Goal: Information Seeking & Learning: Find specific fact

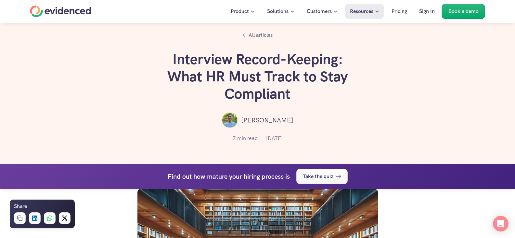
scroll to position [2081, 0]
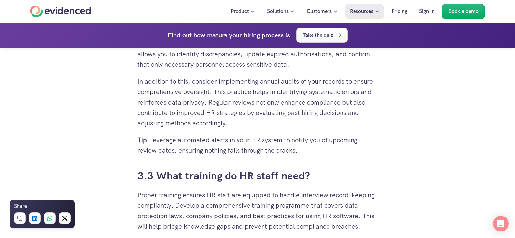
scroll to position [2179, 0]
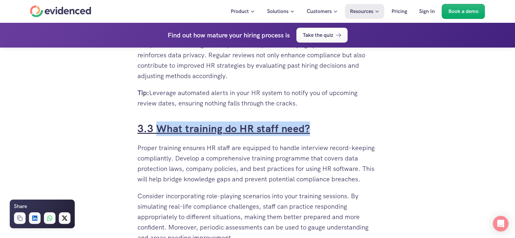
drag, startPoint x: 318, startPoint y: 137, endPoint x: 156, endPoint y: 137, distance: 161.9
click at [156, 136] on h3 "3.3 What training do HR staff need?" at bounding box center [258, 128] width 241 height 15
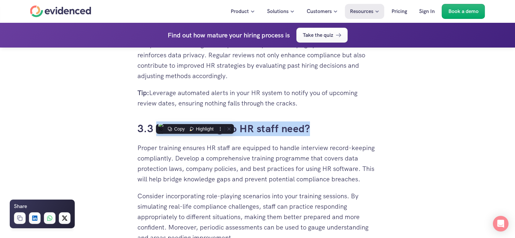
copy link "What training do HR staff need?"
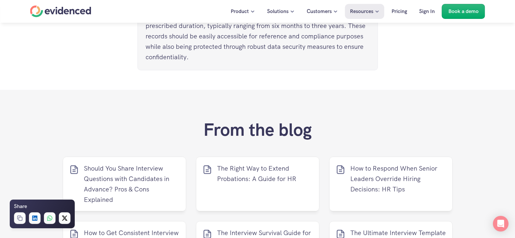
scroll to position [2764, 0]
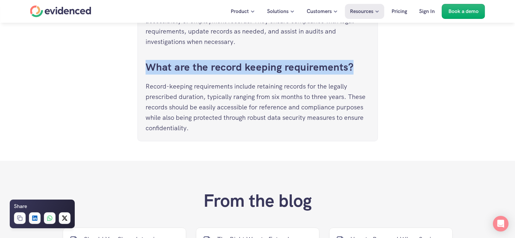
drag, startPoint x: 138, startPoint y: 75, endPoint x: 363, endPoint y: 72, distance: 224.7
copy link "What are the record keeping requirements?"
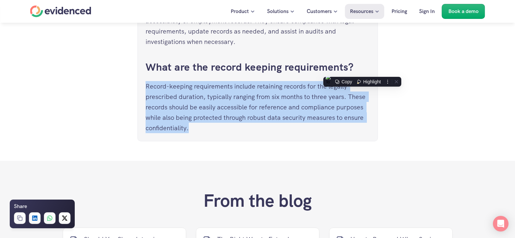
drag, startPoint x: 143, startPoint y: 95, endPoint x: 214, endPoint y: 140, distance: 84.0
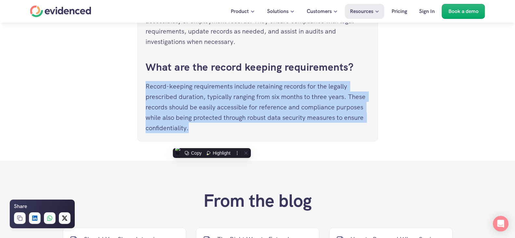
copy p "Record-keeping requirements include retaining records for the legally prescribe…"
